Goal: Information Seeking & Learning: Learn about a topic

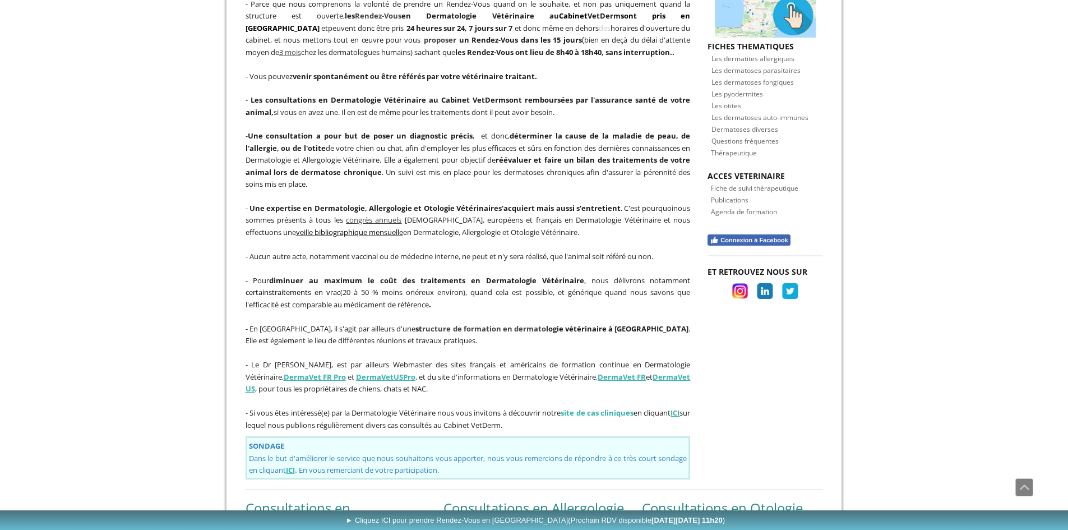
scroll to position [505, 0]
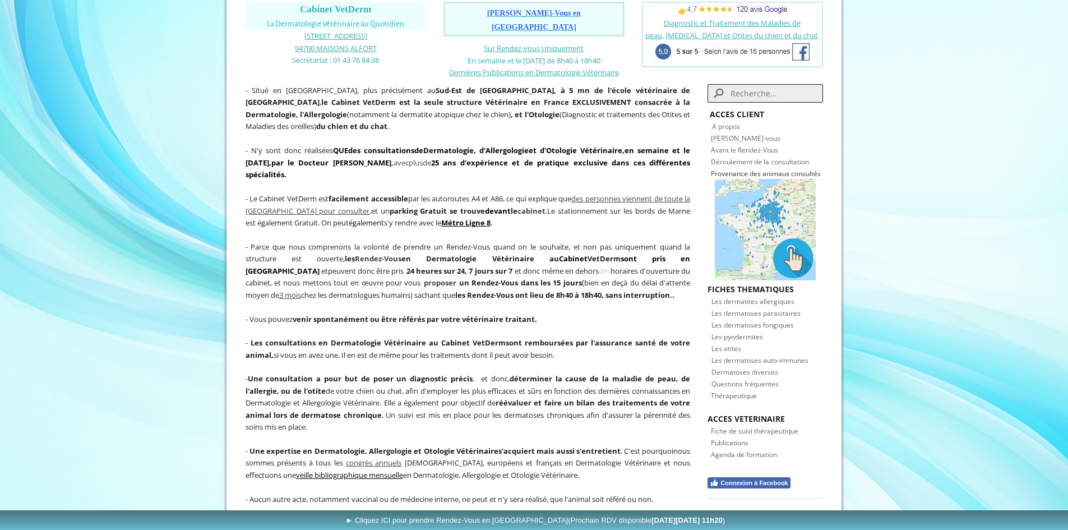
scroll to position [56, 0]
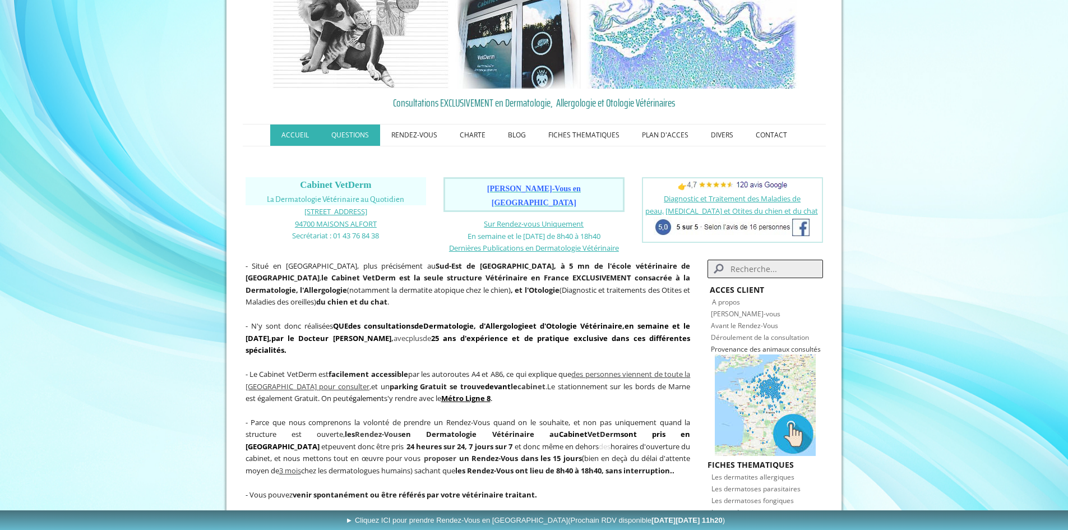
click at [353, 142] on link "QUESTIONS" at bounding box center [350, 134] width 60 height 21
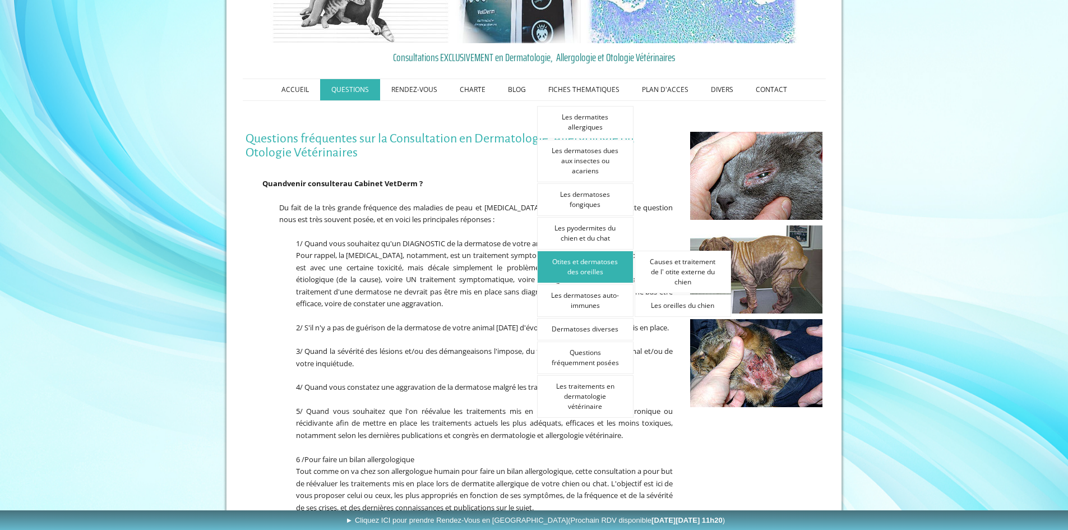
scroll to position [112, 0]
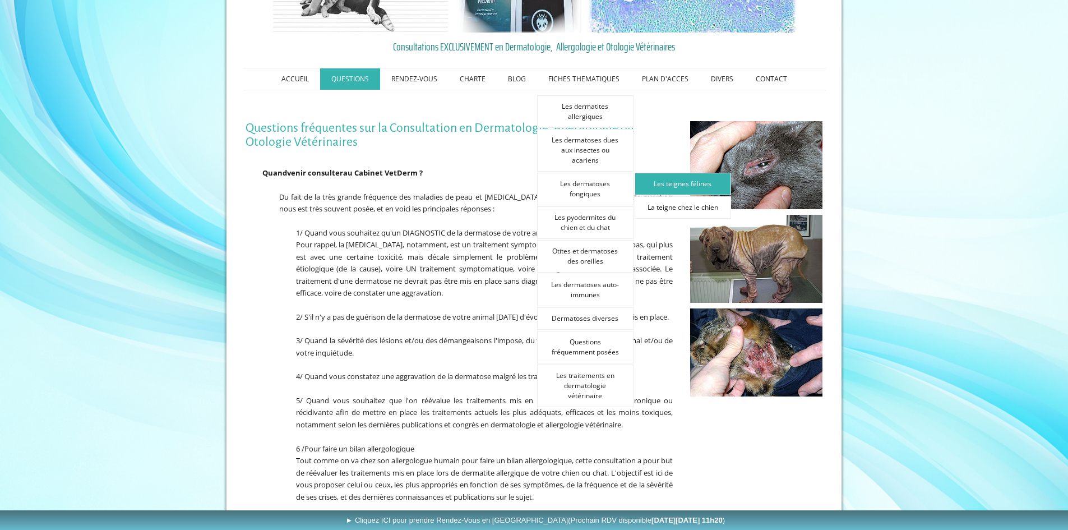
click at [644, 182] on link "Les teignes félines" at bounding box center [683, 184] width 96 height 22
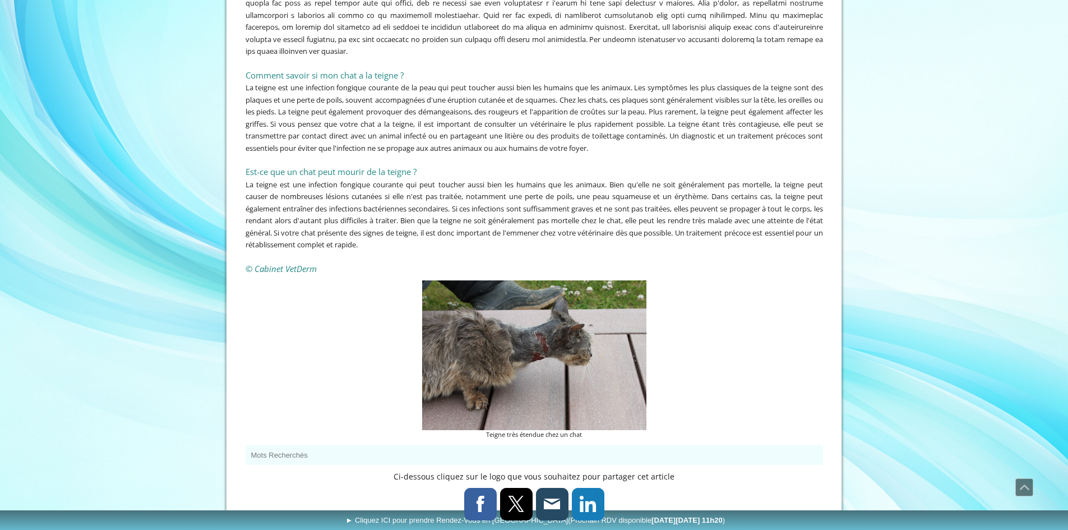
scroll to position [2804, 0]
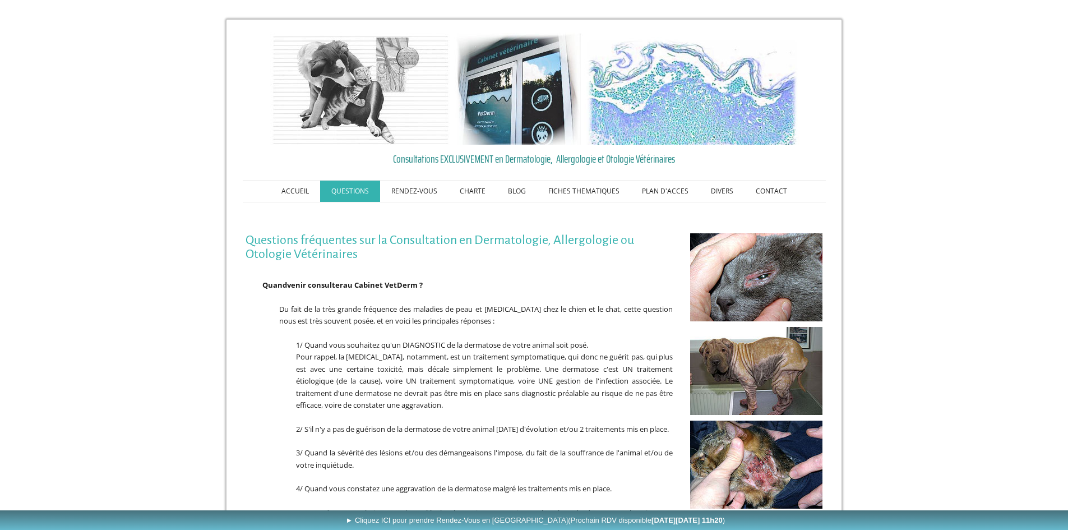
scroll to position [112, 0]
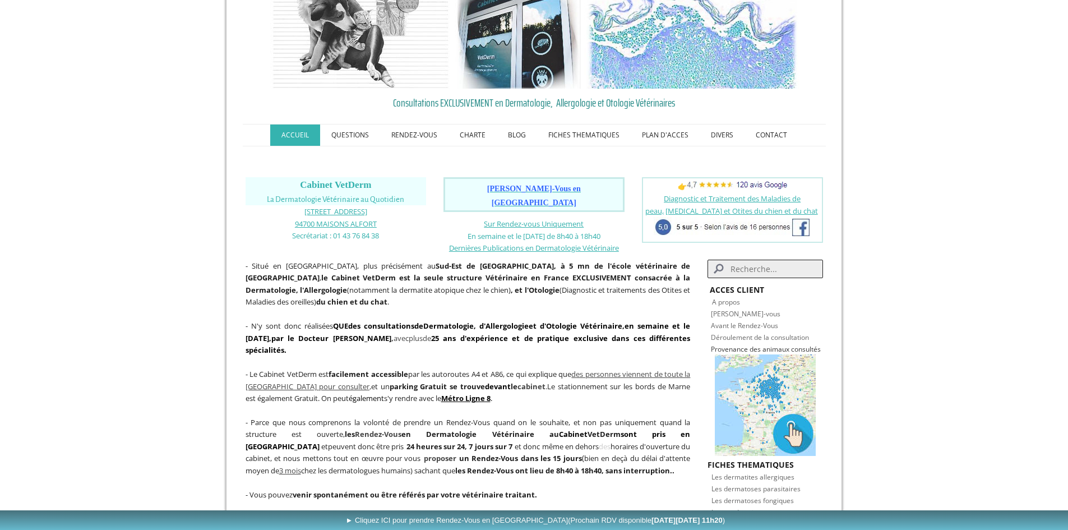
scroll to position [56, 0]
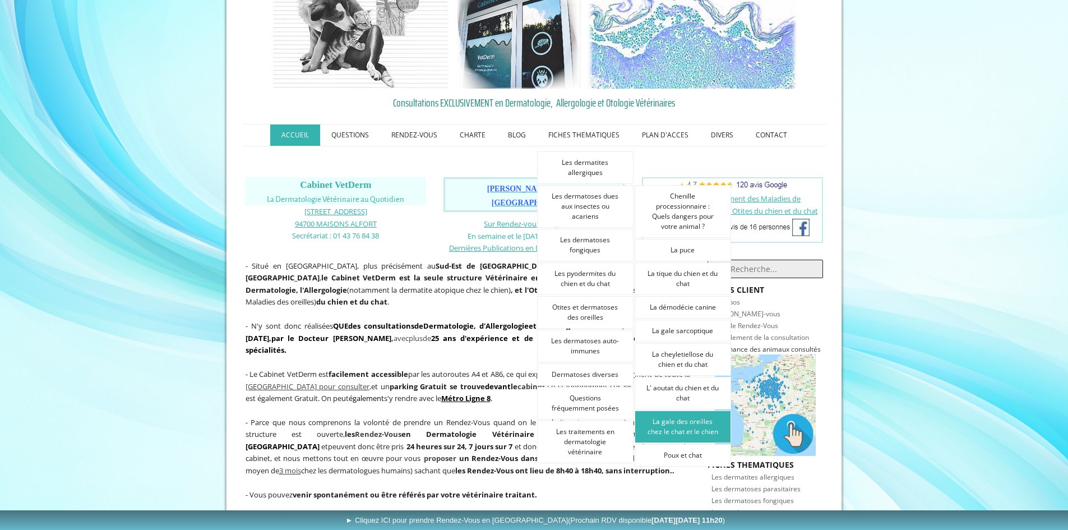
click at [705, 431] on link "La gale des oreilles chez le chat et le chien" at bounding box center [683, 426] width 96 height 33
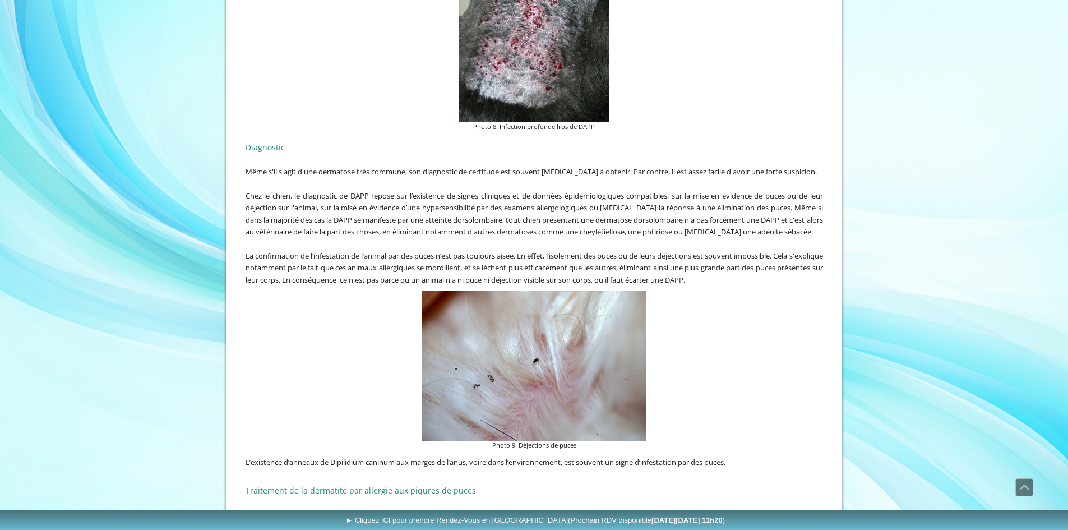
scroll to position [1626, 0]
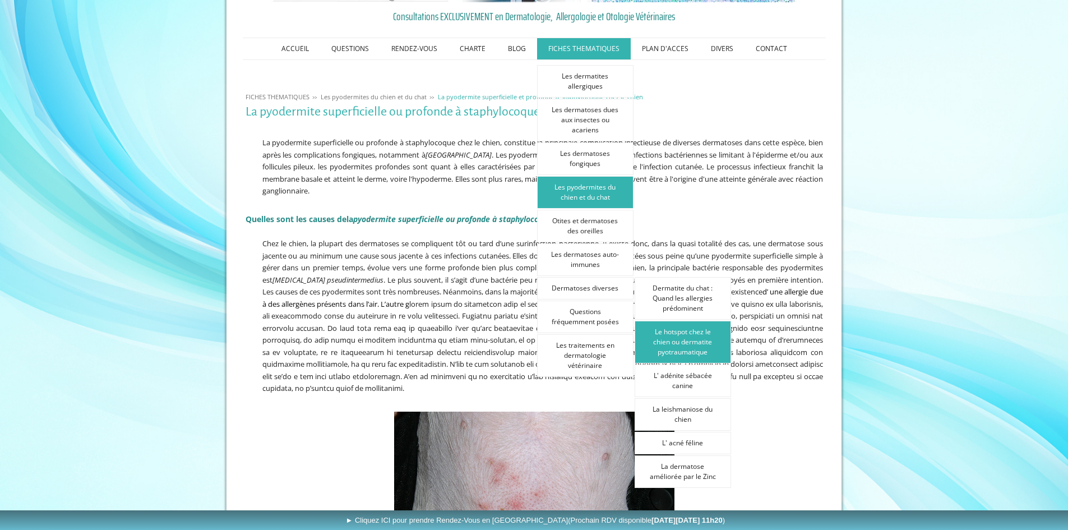
scroll to position [168, 0]
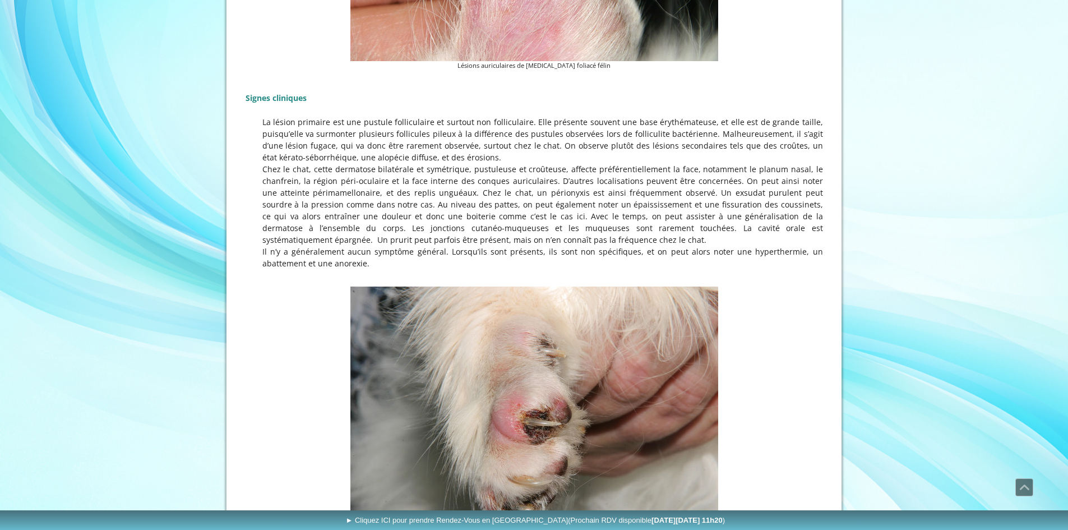
scroll to position [729, 0]
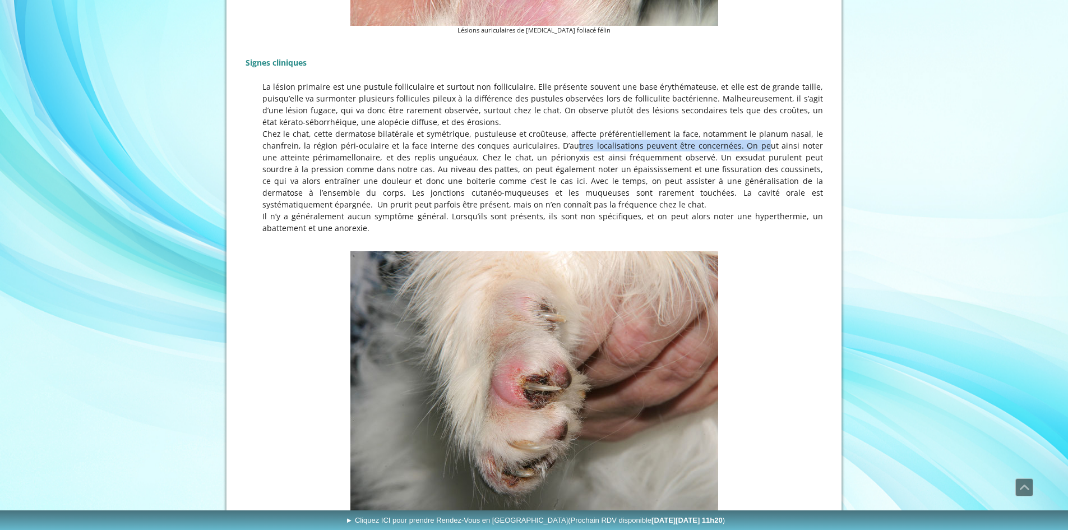
drag, startPoint x: 549, startPoint y: 131, endPoint x: 732, endPoint y: 140, distance: 183.0
click at [732, 140] on p at bounding box center [535, 169] width 578 height 82
drag, startPoint x: 734, startPoint y: 136, endPoint x: 359, endPoint y: 143, distance: 375.2
click at [359, 143] on p at bounding box center [535, 169] width 578 height 82
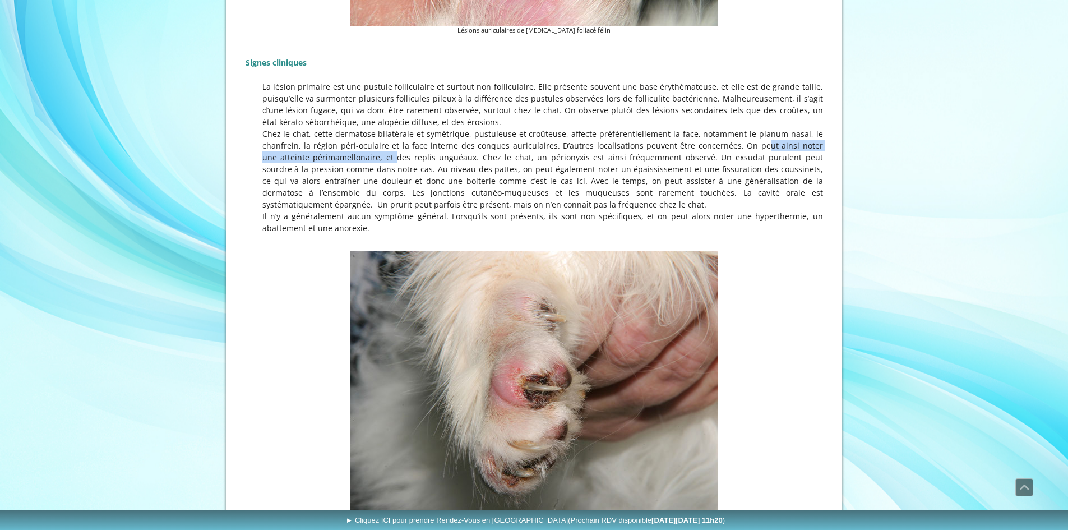
click at [360, 143] on p at bounding box center [535, 169] width 578 height 82
click at [366, 147] on p at bounding box center [535, 169] width 578 height 82
click at [456, 143] on p at bounding box center [535, 169] width 578 height 82
click at [513, 144] on p at bounding box center [535, 169] width 578 height 82
drag, startPoint x: 683, startPoint y: 149, endPoint x: 383, endPoint y: 159, distance: 300.2
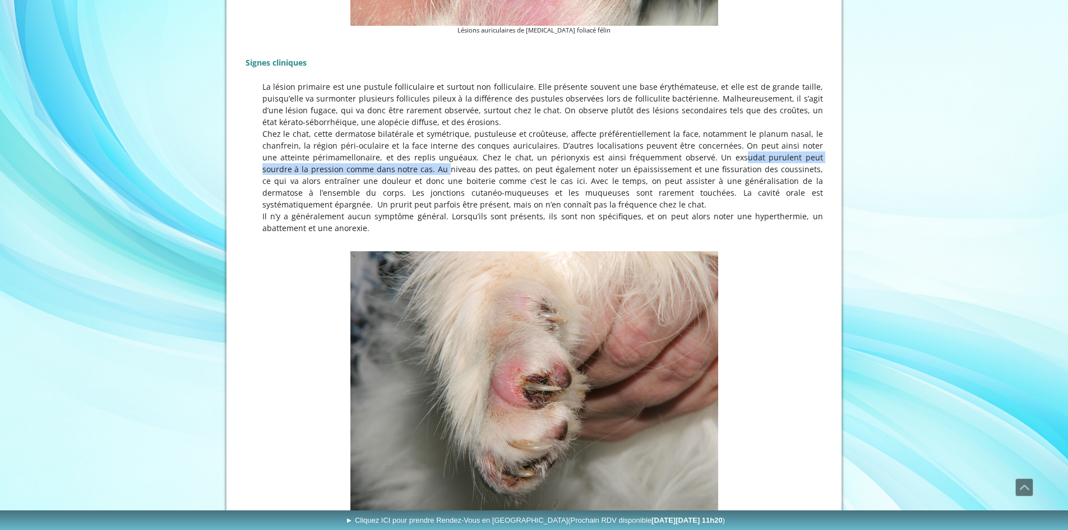
click at [383, 159] on p at bounding box center [535, 169] width 578 height 82
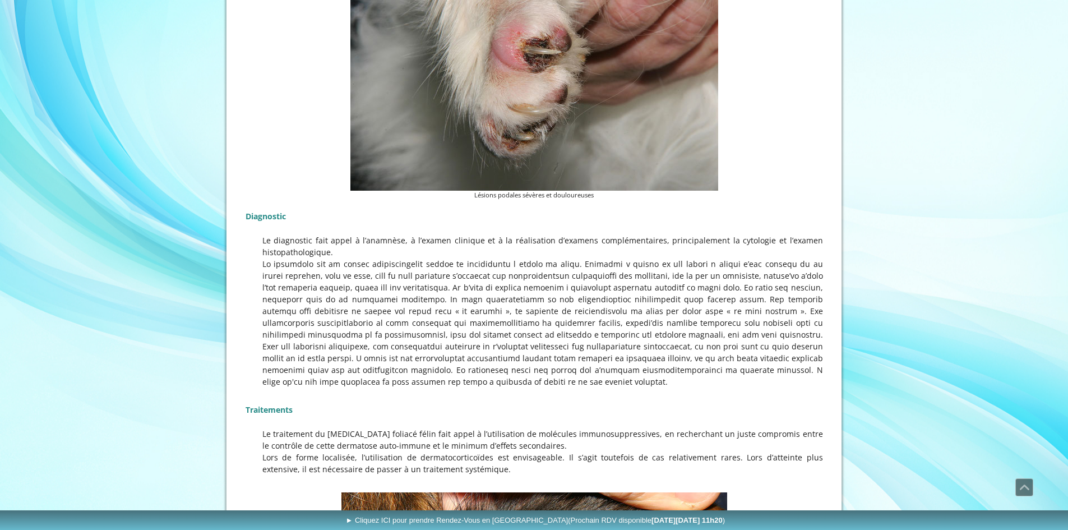
scroll to position [1402, 0]
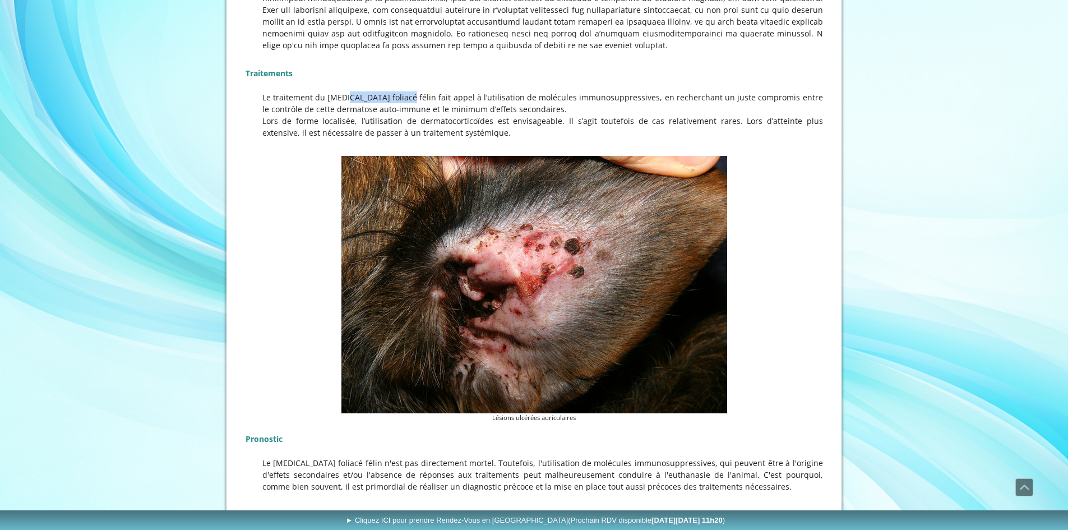
drag, startPoint x: 325, startPoint y: 85, endPoint x: 391, endPoint y: 85, distance: 65.6
click at [391, 91] on p "Le traitement du pemphigus foliacé félin fait appel à l’utilisation de molécule…" at bounding box center [535, 103] width 578 height 24
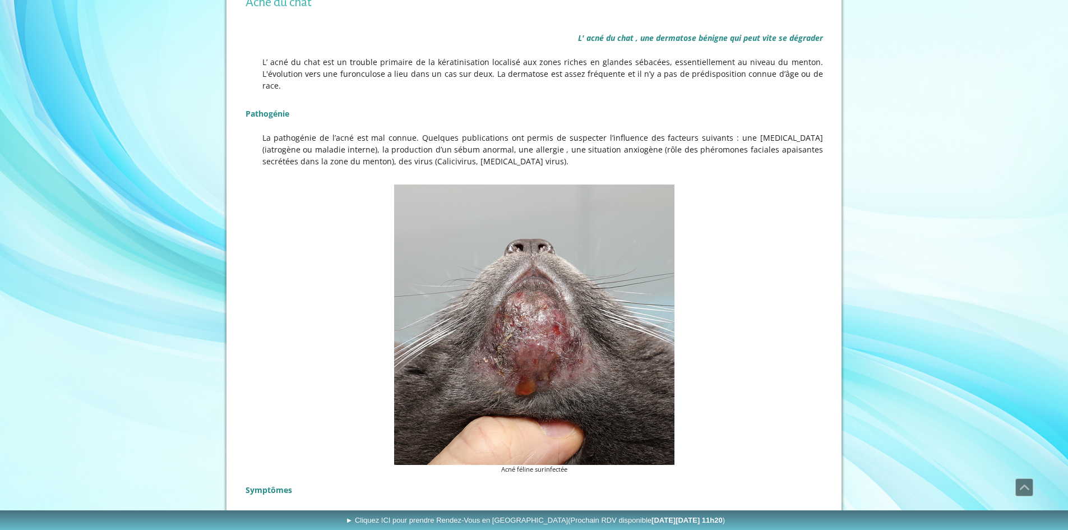
scroll to position [224, 0]
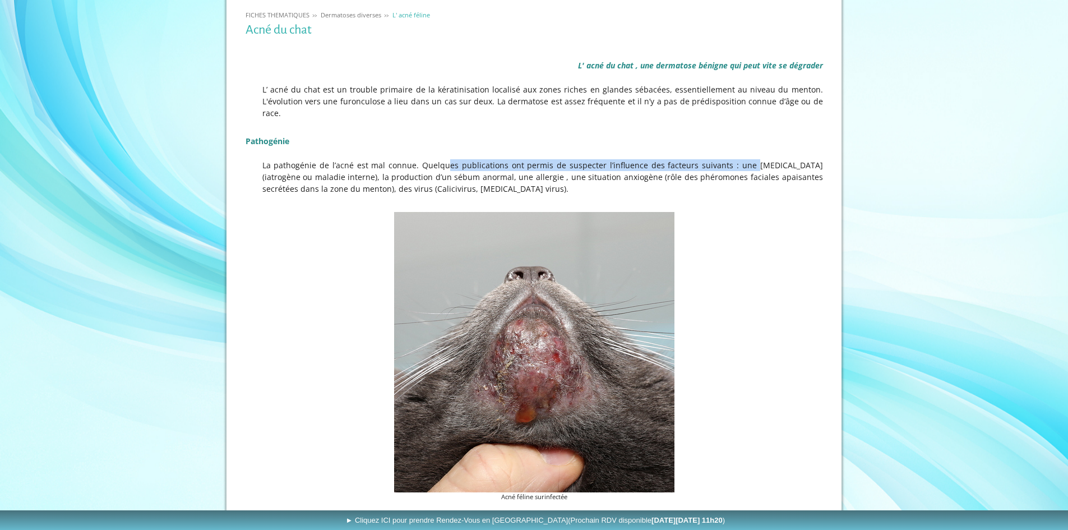
drag, startPoint x: 423, startPoint y: 154, endPoint x: 728, endPoint y: 147, distance: 304.6
click at [728, 159] on p "La pathogénie de l’acné est mal connue. Quelques publications ont permis de sus…" at bounding box center [535, 176] width 578 height 35
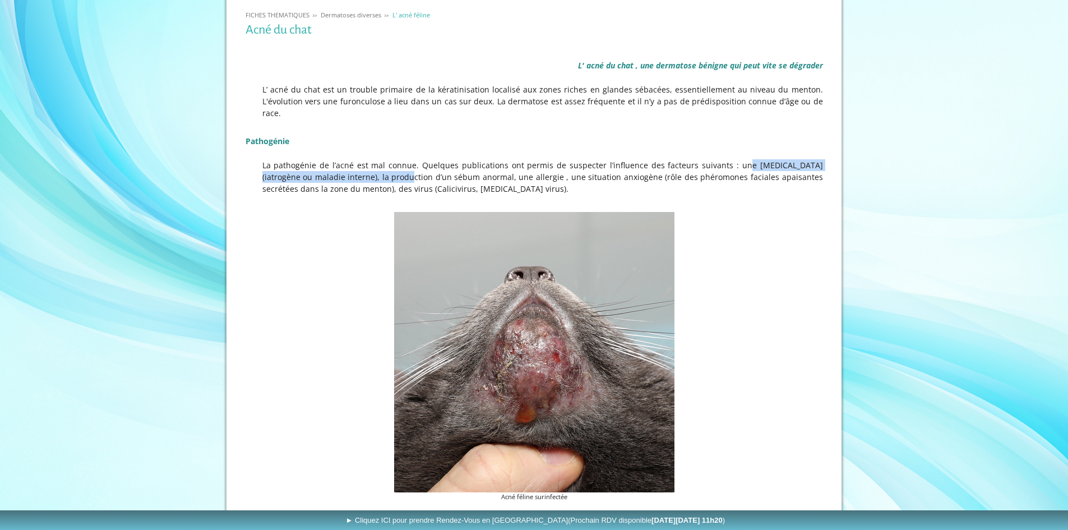
drag, startPoint x: 723, startPoint y: 152, endPoint x: 381, endPoint y: 164, distance: 342.3
click at [381, 164] on p "La pathogénie de l’acné est mal connue. Quelques publications ont permis de sus…" at bounding box center [535, 176] width 578 height 35
click at [382, 165] on p "La pathogénie de l’acné est mal connue. Quelques publications ont permis de sus…" at bounding box center [535, 176] width 578 height 35
drag, startPoint x: 382, startPoint y: 165, endPoint x: 561, endPoint y: 159, distance: 179.0
click at [561, 159] on p "La pathogénie de l’acné est mal connue. Quelques publications ont permis de sus…" at bounding box center [535, 176] width 578 height 35
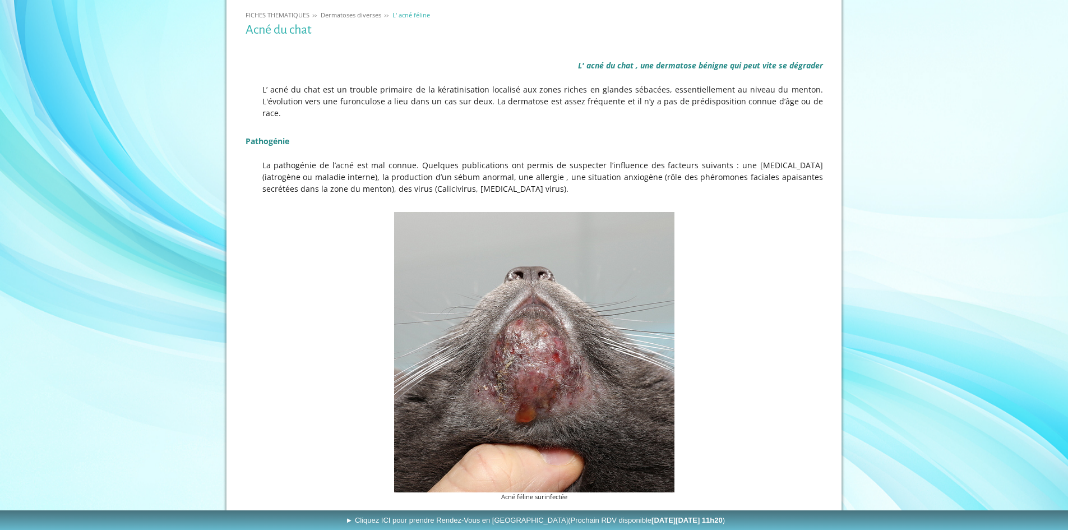
click at [564, 165] on p "La pathogénie de l’acné est mal connue. Quelques publications ont permis de sus…" at bounding box center [535, 176] width 578 height 35
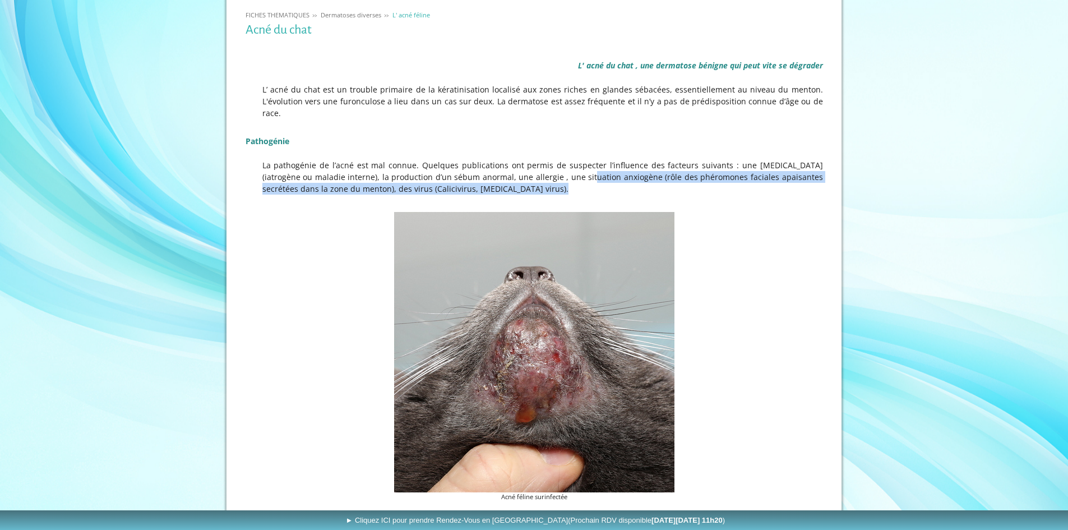
drag, startPoint x: 568, startPoint y: 166, endPoint x: 650, endPoint y: 174, distance: 82.8
click at [650, 174] on p "La pathogénie de l’acné est mal connue. Quelques publications ont permis de sus…" at bounding box center [535, 176] width 578 height 35
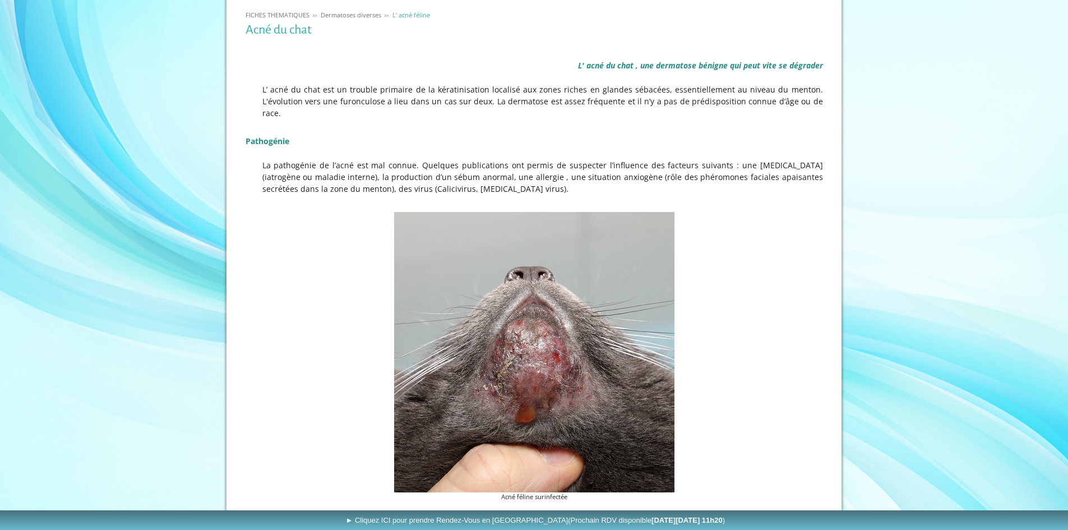
click at [255, 236] on figure "Acné féline surinfectée" at bounding box center [535, 357] width 578 height 290
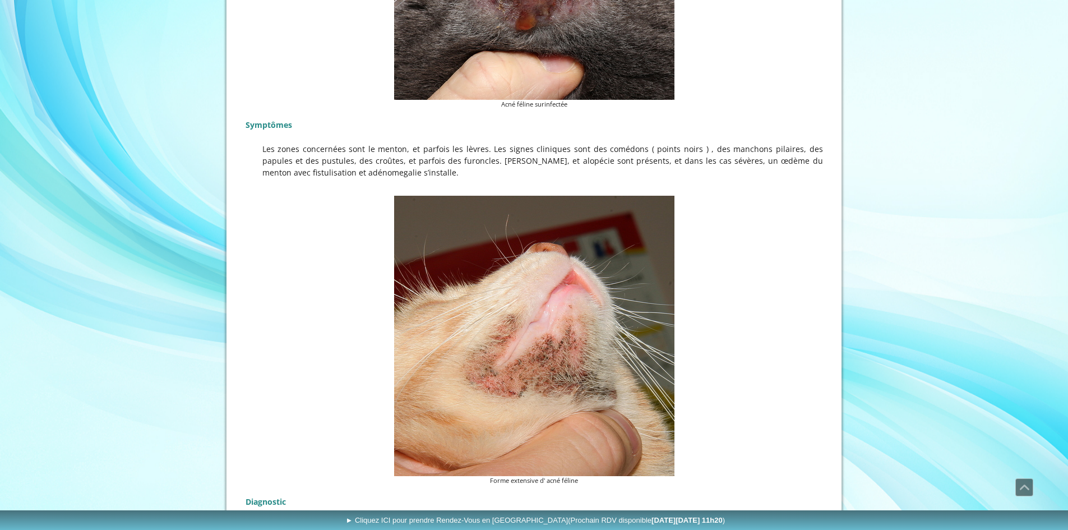
scroll to position [561, 0]
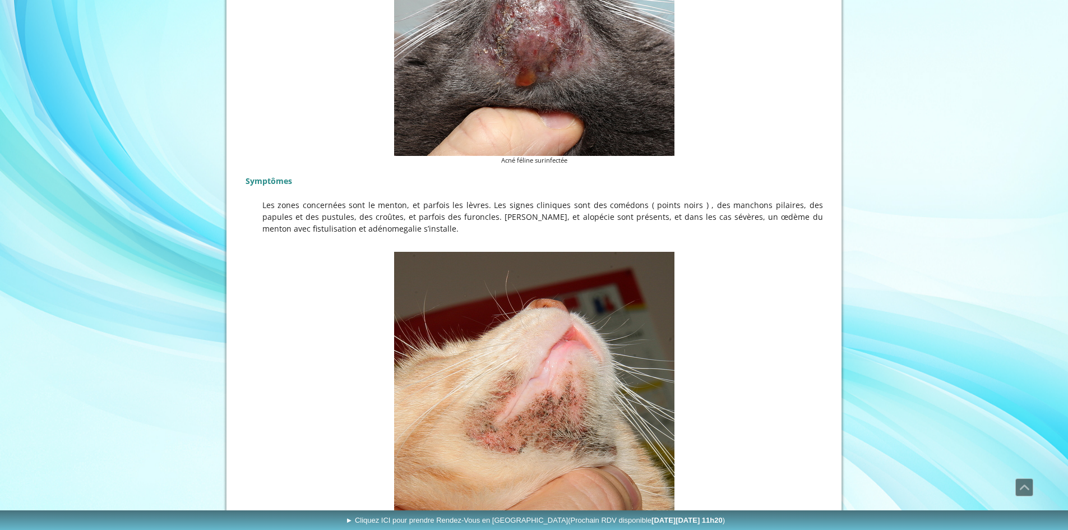
click at [270, 270] on figure "Forme extensive d' acné féline" at bounding box center [535, 397] width 578 height 290
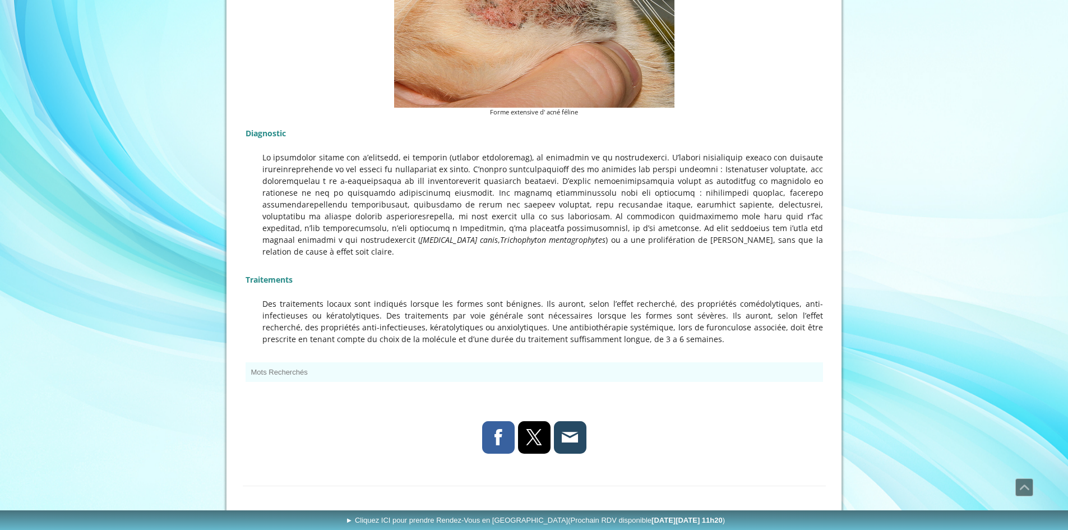
scroll to position [995, 0]
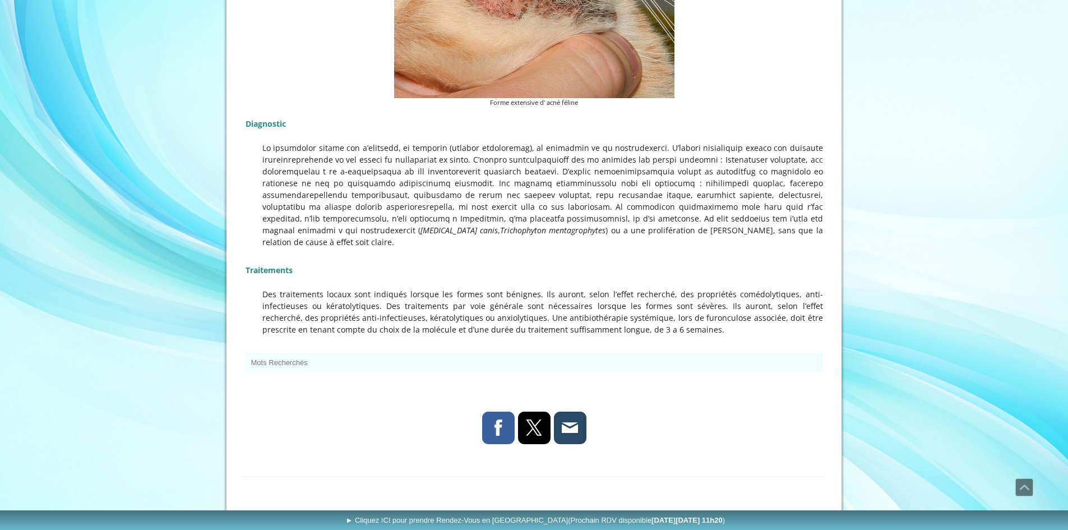
click at [710, 335] on p at bounding box center [535, 341] width 578 height 12
click at [785, 412] on div at bounding box center [535, 431] width 578 height 39
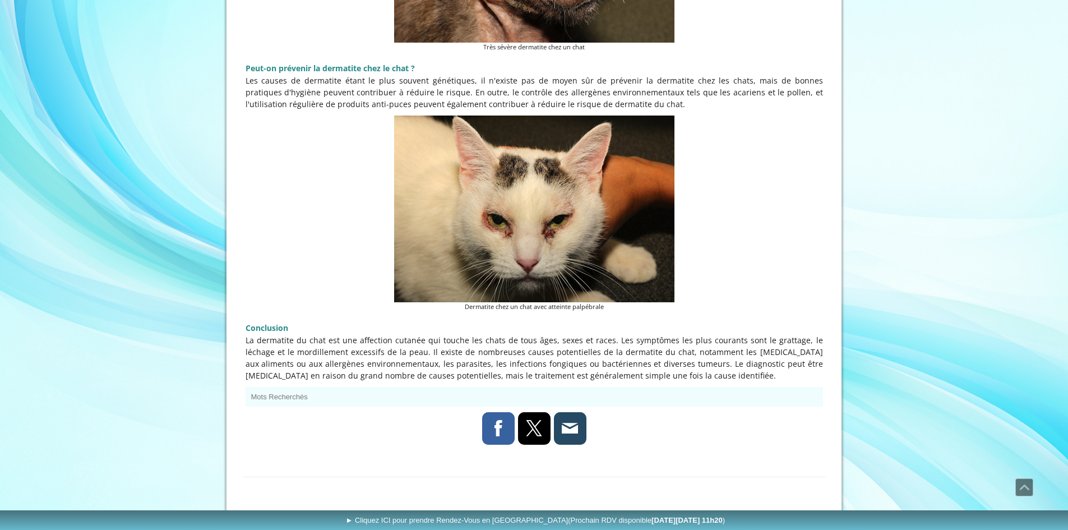
scroll to position [2088, 0]
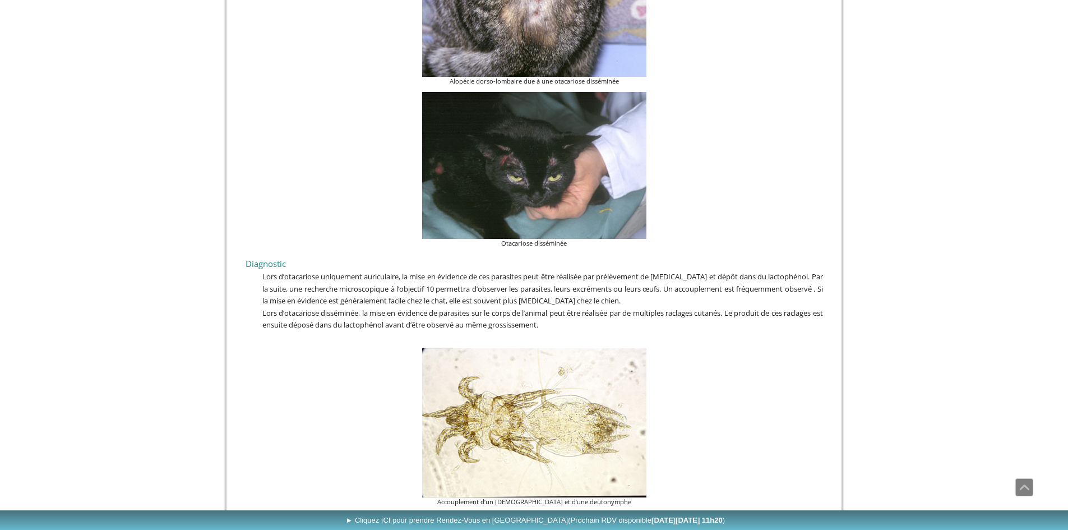
scroll to position [2468, 0]
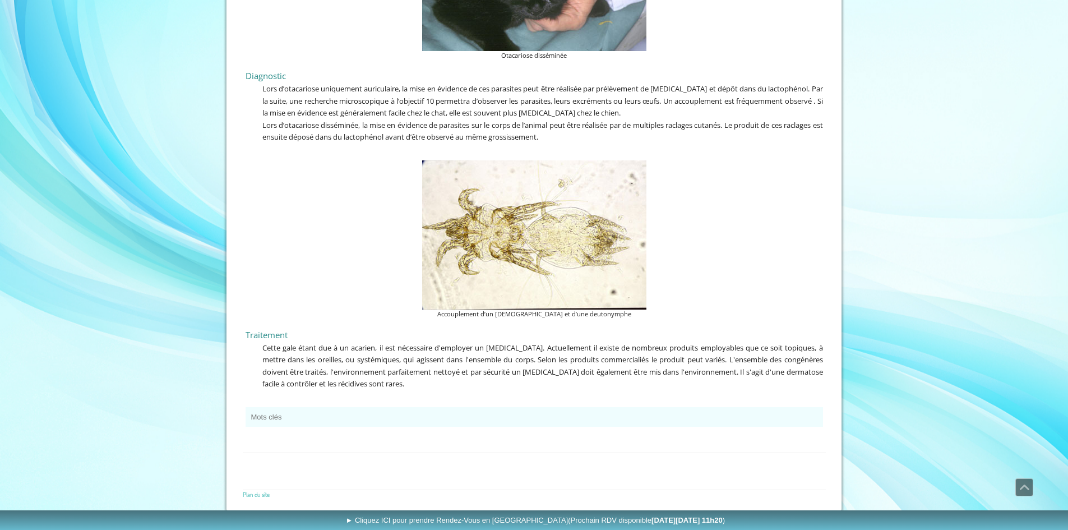
click at [386, 263] on figure "Accouplement d’un [DEMOGRAPHIC_DATA] et d’une deutonymphe" at bounding box center [535, 239] width 578 height 159
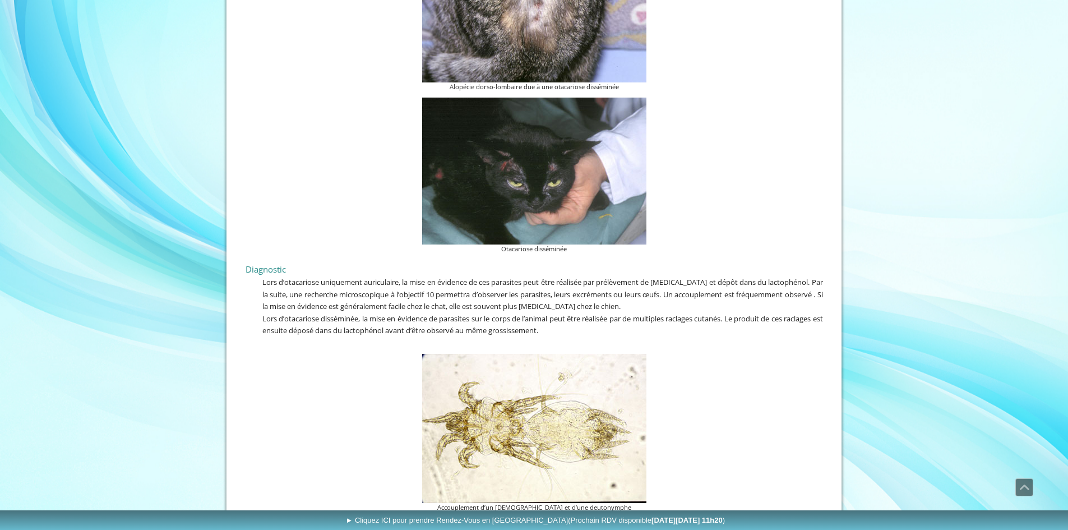
scroll to position [2244, 0]
